Goal: Task Accomplishment & Management: Manage account settings

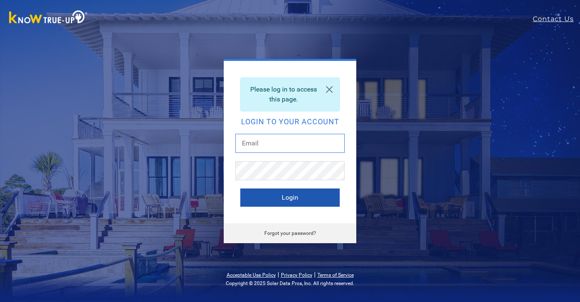
type input "Cdbean65@att.net"
click at [278, 199] on button "Login" at bounding box center [289, 197] width 99 height 18
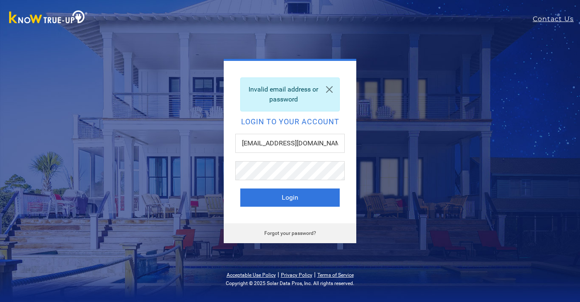
click at [278, 199] on button "Login" at bounding box center [289, 197] width 99 height 18
click at [296, 143] on input "text" at bounding box center [289, 143] width 109 height 19
click at [344, 174] on div "Invalid email address or password Login to your account Login" at bounding box center [290, 142] width 132 height 162
click at [288, 232] on link "Forgot your password?" at bounding box center [290, 233] width 52 height 6
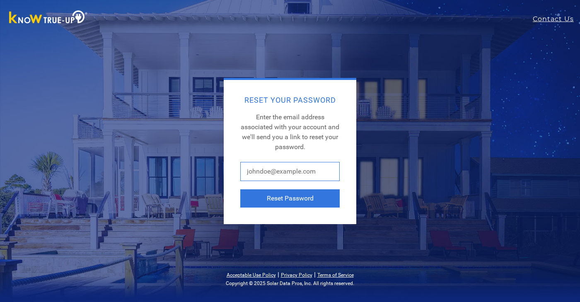
click at [266, 171] on input "text" at bounding box center [289, 171] width 99 height 19
type input "be"
type input "[EMAIL_ADDRESS][DOMAIN_NAME]"
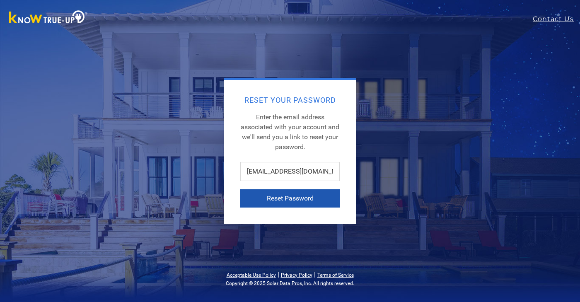
click at [294, 197] on button "Reset Password" at bounding box center [289, 198] width 99 height 18
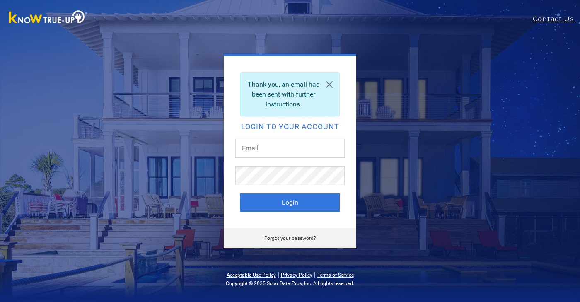
click at [324, 220] on div "Thank you, an email has been sent with further instructions. Login to your acco…" at bounding box center [290, 142] width 132 height 172
click at [330, 82] on link at bounding box center [329, 84] width 20 height 23
